Goal: Download file/media

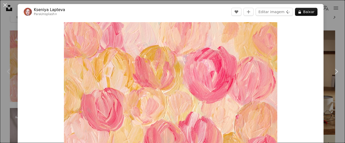
scroll to position [109, 0]
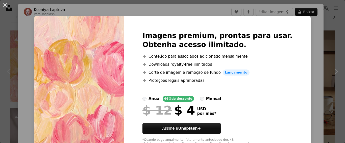
click at [307, 27] on div "An X shape Imagens premium, prontas para usar. Obtenha acesso ilimitado. A plus…" at bounding box center [172, 71] width 345 height 143
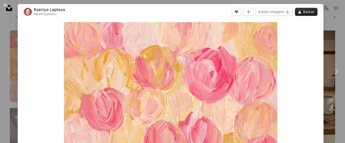
click at [308, 14] on button "A lock Baixar" at bounding box center [306, 12] width 22 height 8
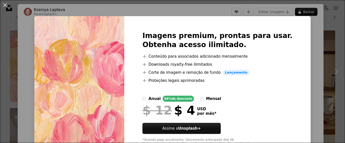
click at [336, 18] on div "An X shape Imagens premium, prontas para usar. Obtenha acesso ilimitado. A plus…" at bounding box center [172, 71] width 345 height 143
